Goal: Transaction & Acquisition: Purchase product/service

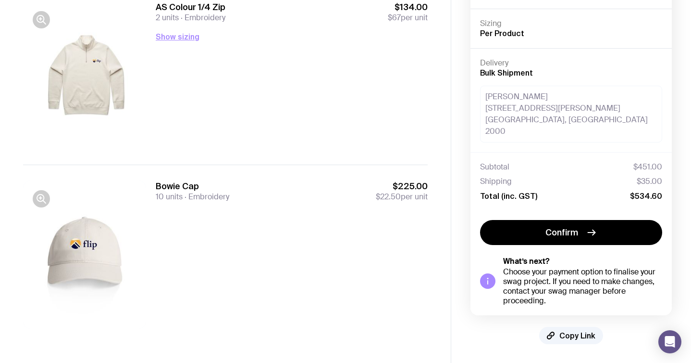
scroll to position [252, 0]
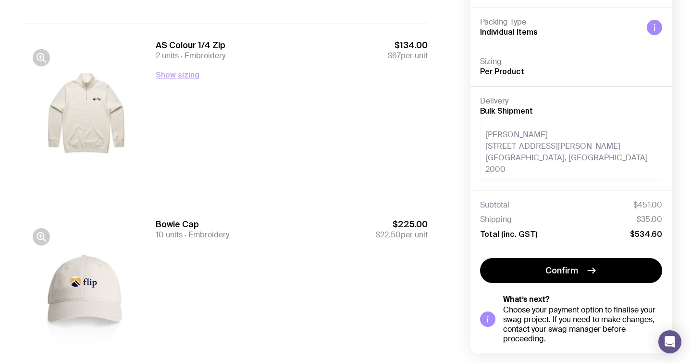
click at [186, 73] on button "Show sizing" at bounding box center [178, 75] width 44 height 12
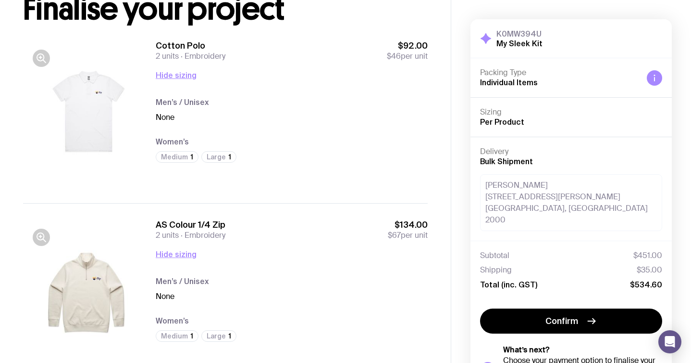
scroll to position [70, 0]
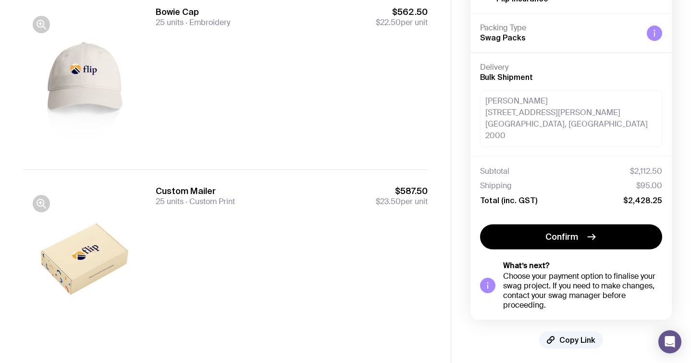
scroll to position [643, 0]
click at [42, 202] on icon "button" at bounding box center [42, 204] width 12 height 12
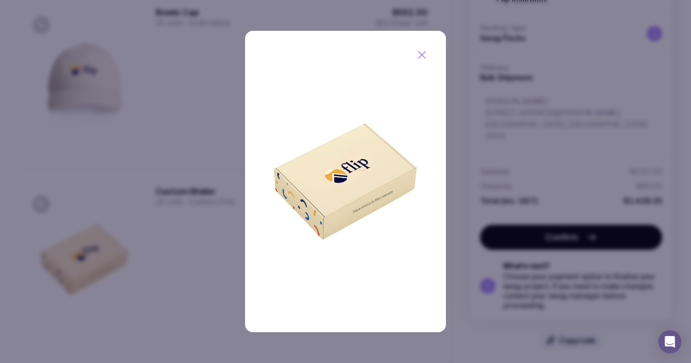
click at [424, 53] on icon "button" at bounding box center [422, 54] width 7 height 7
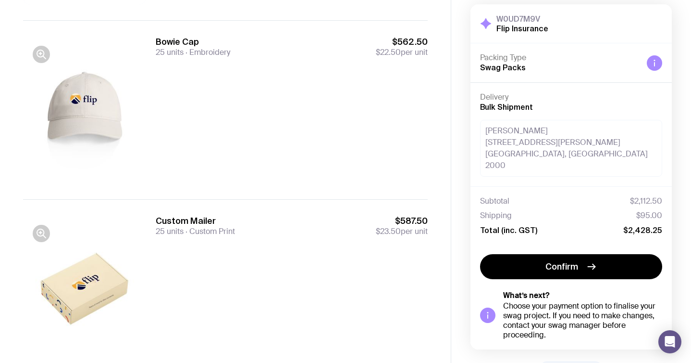
scroll to position [648, 0]
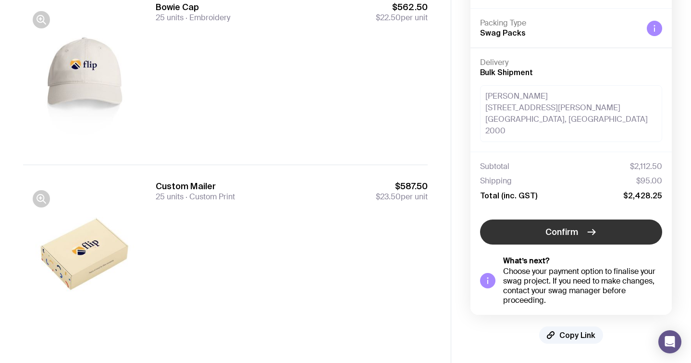
click at [576, 238] on button "Confirm" at bounding box center [571, 231] width 182 height 25
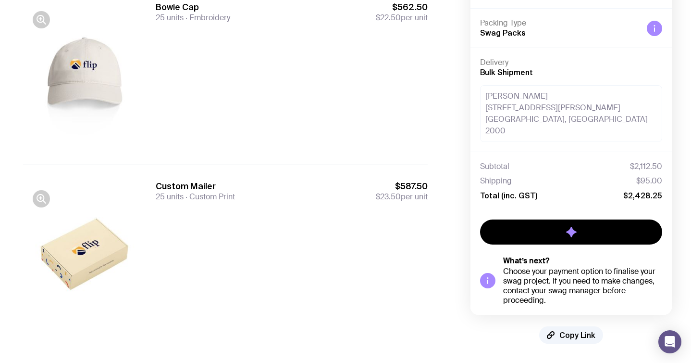
scroll to position [38, 0]
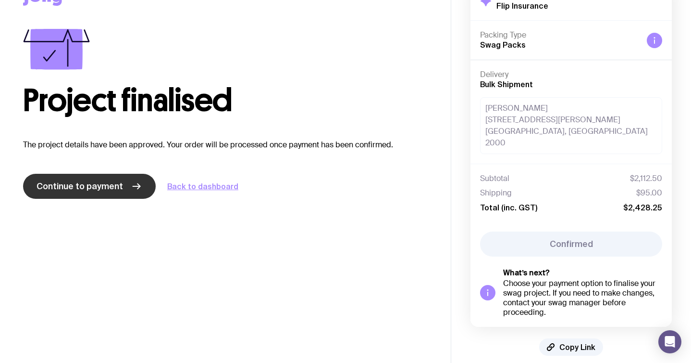
click at [98, 188] on span "Continue to payment" at bounding box center [80, 186] width 87 height 12
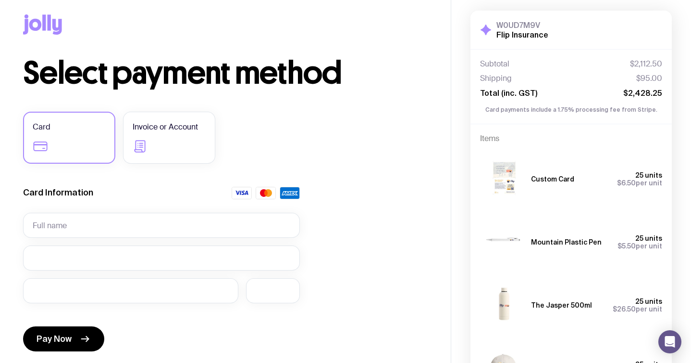
scroll to position [11, 0]
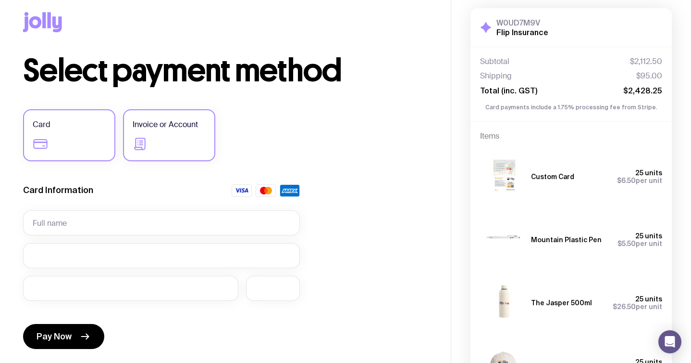
click at [200, 140] on label "Invoice or Account" at bounding box center [169, 135] width 92 height 52
click at [0, 0] on input "Invoice or Account" at bounding box center [0, 0] width 0 height 0
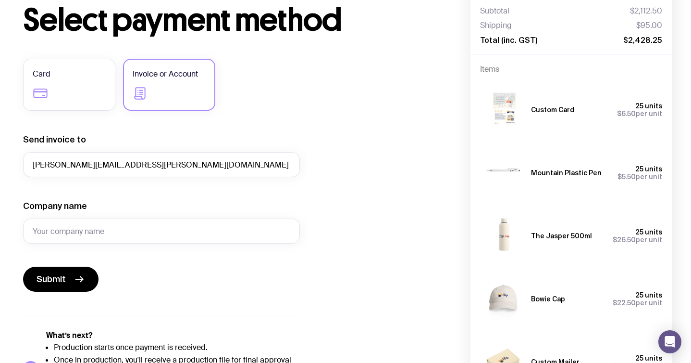
scroll to position [63, 0]
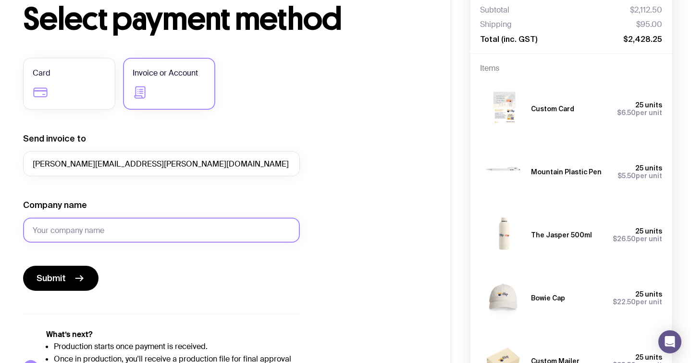
click at [148, 228] on input "Company name" at bounding box center [161, 229] width 277 height 25
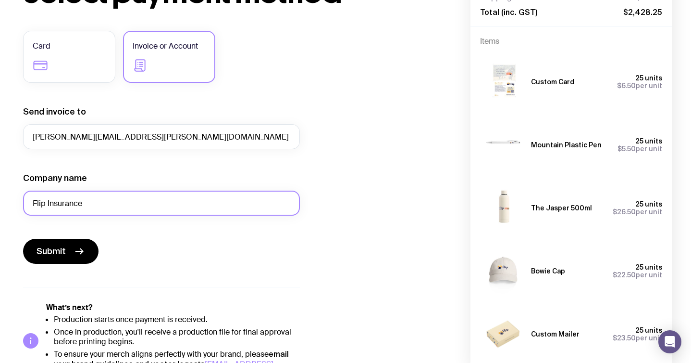
scroll to position [84, 0]
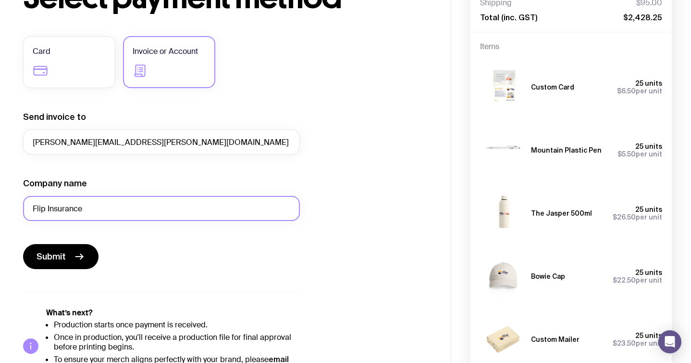
type input "Flip Insurance"
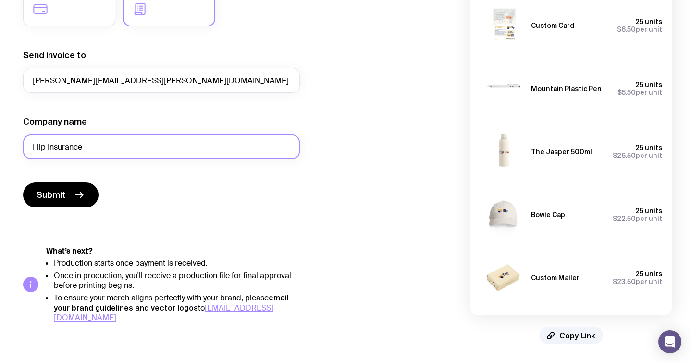
scroll to position [146, 0]
click at [324, 307] on div "Select payment method Card Invoice or Account Send invoice to anna.belardo@getf…" at bounding box center [225, 120] width 405 height 401
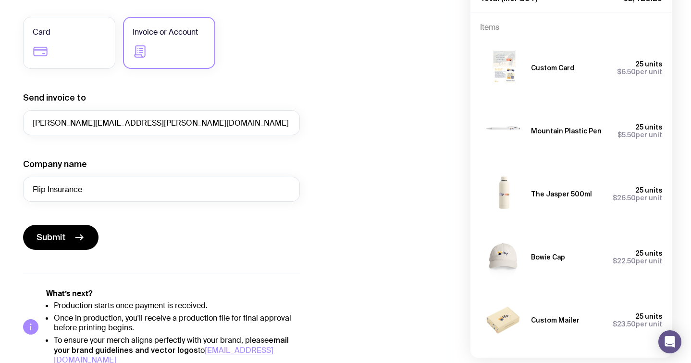
scroll to position [100, 0]
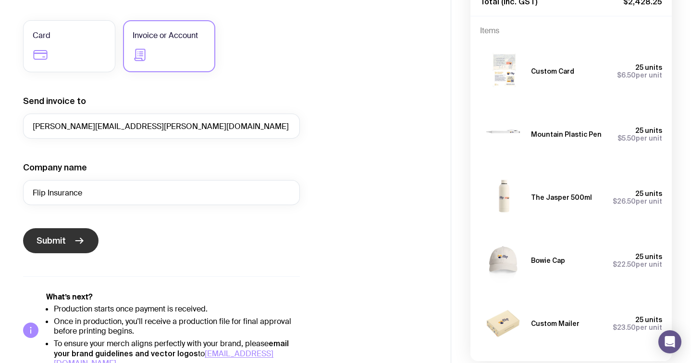
click at [84, 232] on button "Submit" at bounding box center [60, 240] width 75 height 25
